Goal: Information Seeking & Learning: Learn about a topic

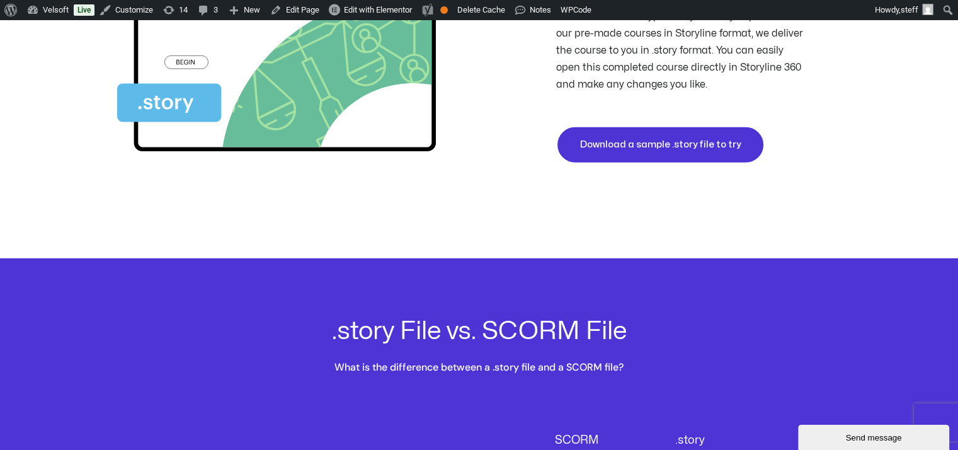
scroll to position [3307, 0]
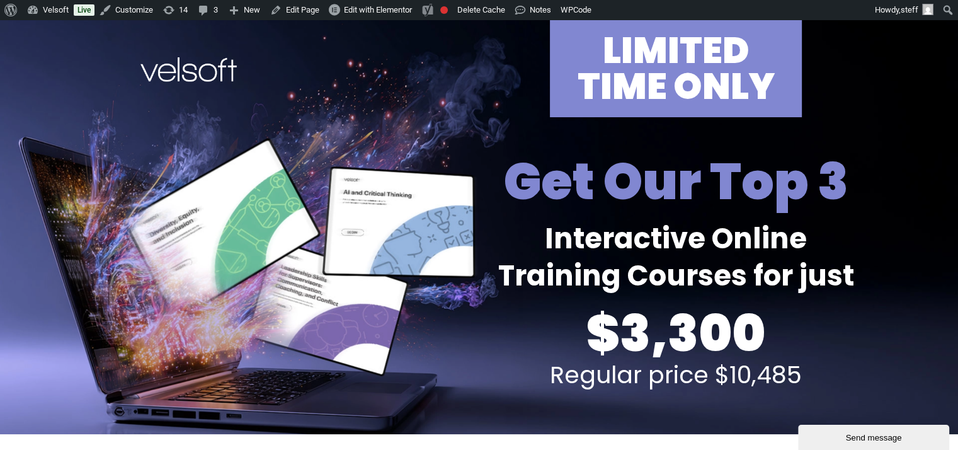
drag, startPoint x: 934, startPoint y: 57, endPoint x: 774, endPoint y: 118, distance: 171.2
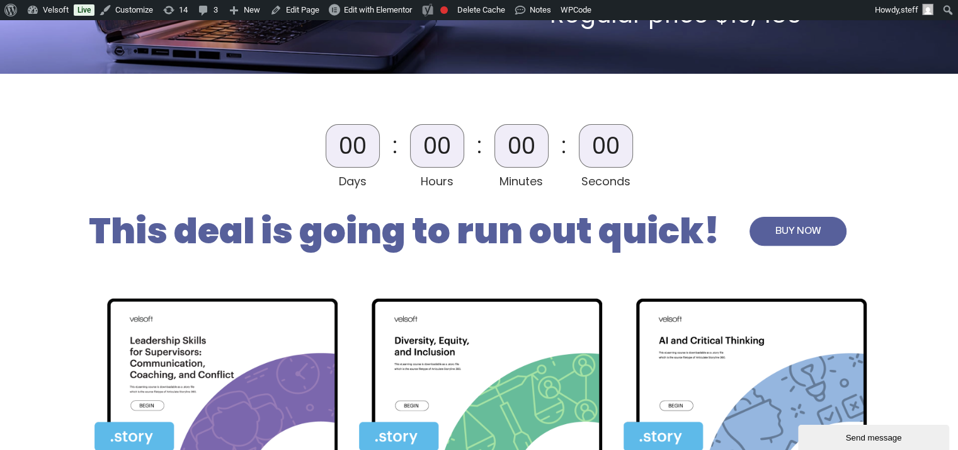
scroll to position [378, 0]
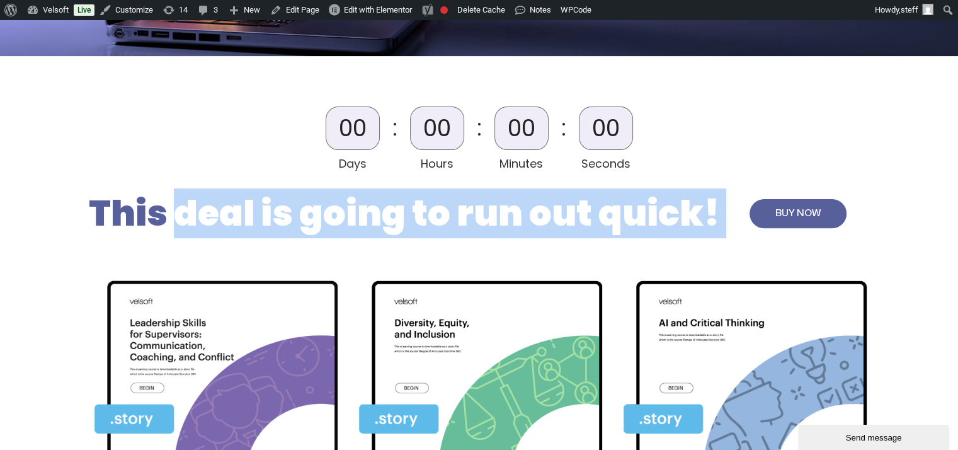
drag, startPoint x: 172, startPoint y: 213, endPoint x: 743, endPoint y: 220, distance: 571.2
click at [743, 220] on div "This deal is going to run out quick! BUY NOW" at bounding box center [479, 214] width 781 height 46
drag, startPoint x: 743, startPoint y: 220, endPoint x: 532, endPoint y: 212, distance: 211.1
click at [532, 212] on h2 "This deal is going to run out quick!" at bounding box center [404, 214] width 631 height 46
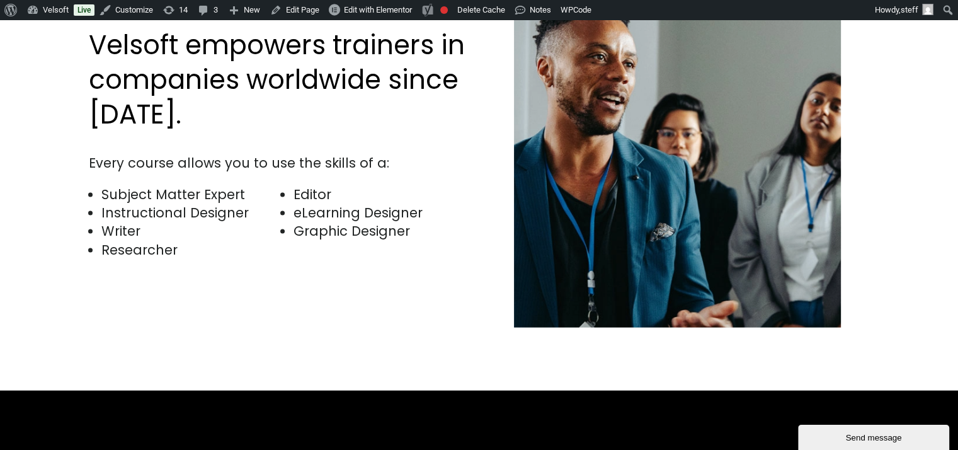
scroll to position [2793, 0]
